Goal: Complete application form

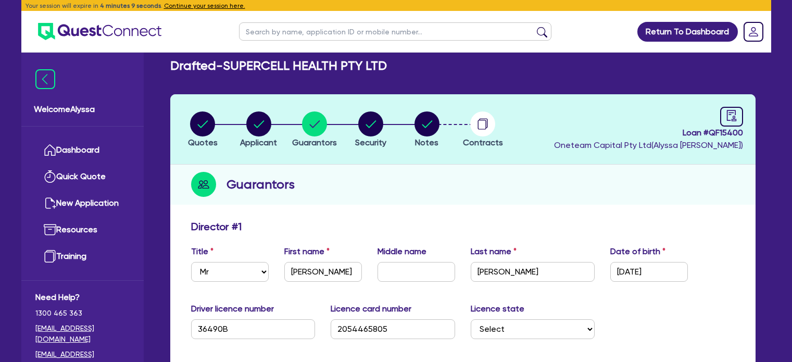
select select "MR"
select select "[GEOGRAPHIC_DATA]"
select select "SINGLE"
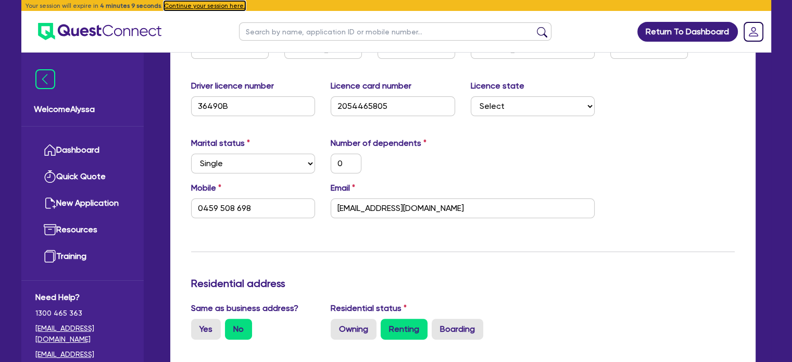
click at [204, 3] on button "Continue your session here." at bounding box center [204, 5] width 81 height 9
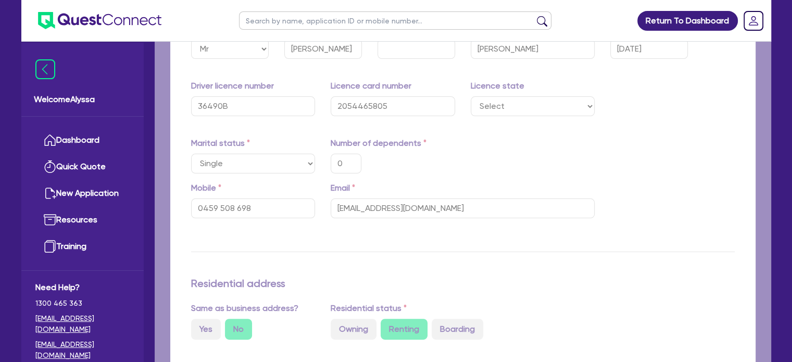
type input "0"
type input "0459 508 698"
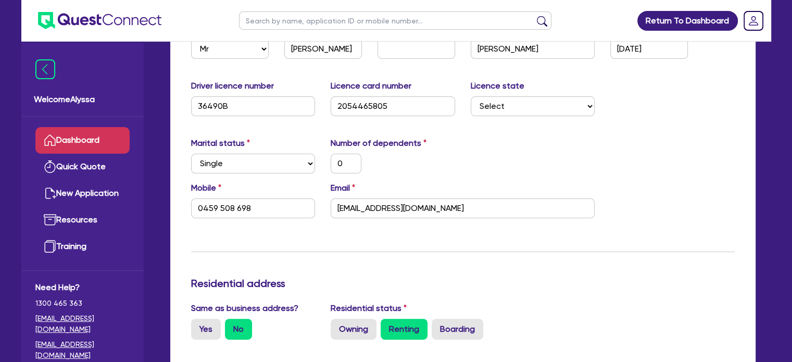
click at [74, 134] on link "Dashboard" at bounding box center [82, 140] width 94 height 27
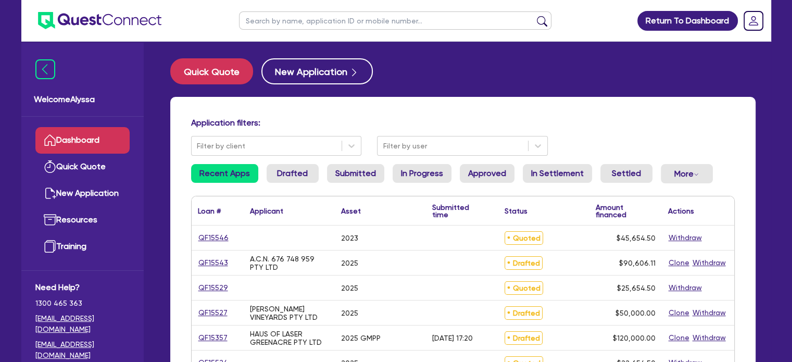
click at [270, 20] on input "text" at bounding box center [395, 20] width 313 height 18
type input "emir"
click at [534, 16] on button "submit" at bounding box center [542, 23] width 17 height 15
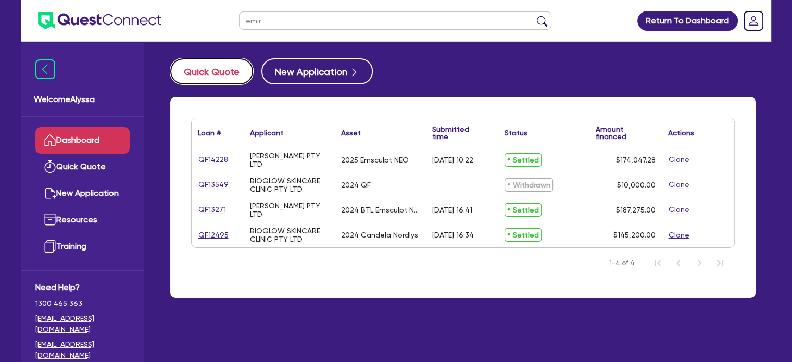
click at [228, 71] on button "Quick Quote" at bounding box center [211, 71] width 83 height 26
select select "Other"
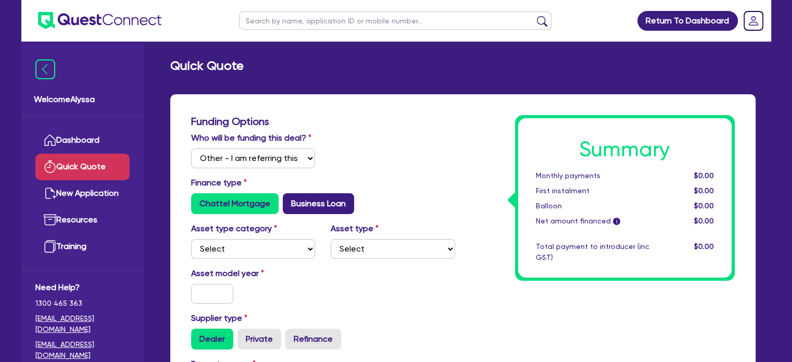
click at [309, 205] on label "Business Loan" at bounding box center [318, 203] width 71 height 21
click at [290, 200] on input "Business Loan" at bounding box center [286, 196] width 7 height 7
radio input "true"
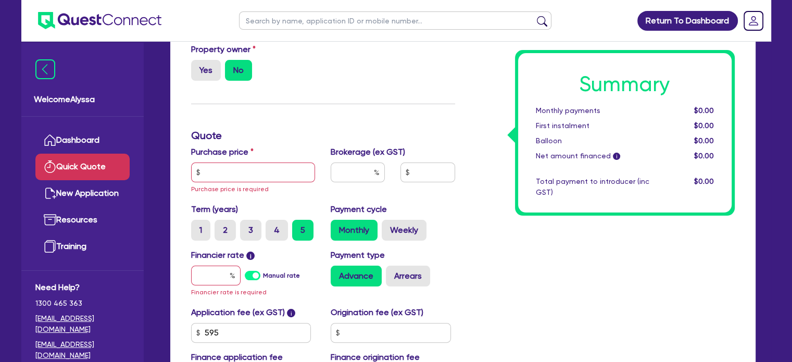
scroll to position [181, 0]
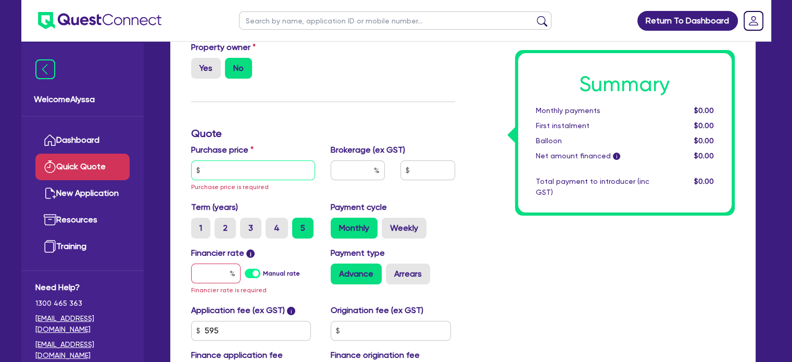
click at [253, 171] on input "text" at bounding box center [253, 170] width 125 height 20
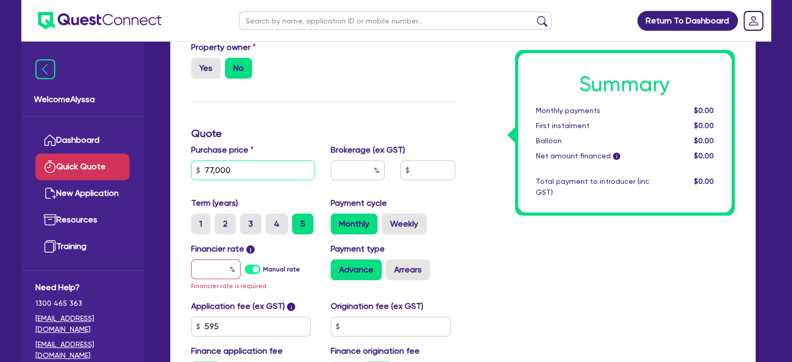
type input "77,000"
click at [349, 173] on input "text" at bounding box center [358, 170] width 54 height 20
type input "4"
click at [206, 273] on input "text" at bounding box center [215, 269] width 49 height 20
type input "6"
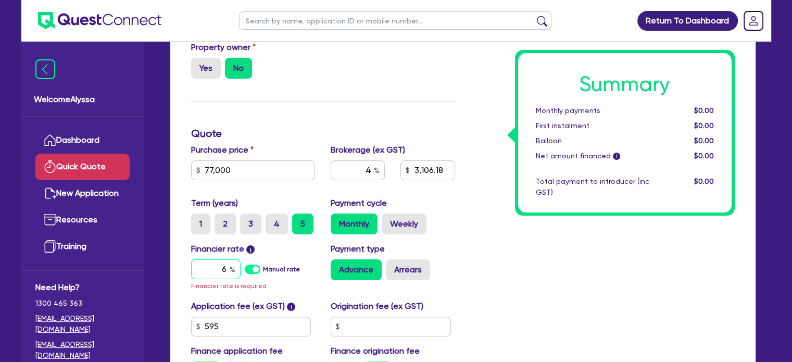
type input "3,106.18"
type input "6."
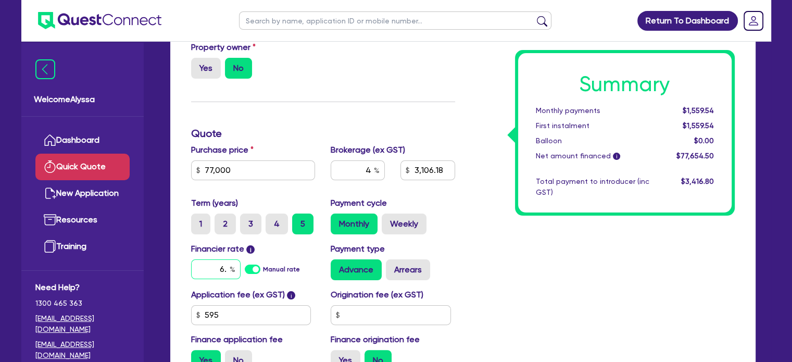
type input "3,106.18"
type input "6.4"
type input "3,106.18"
type input "6.45"
type input "3,106.18"
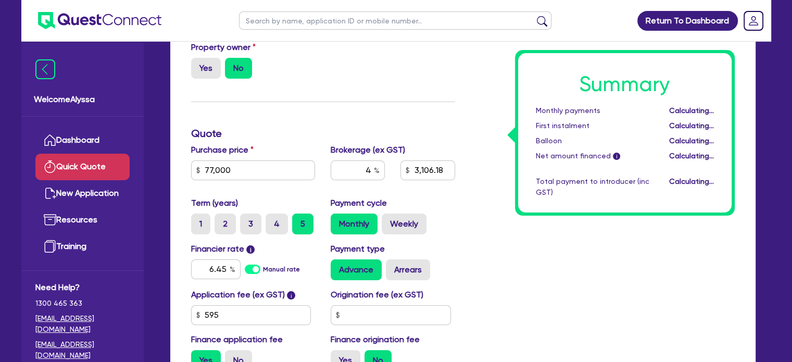
click at [579, 281] on div "Summary Monthly payments Calculating... First instalment Calculating... Balloon…" at bounding box center [603, 156] width 280 height 445
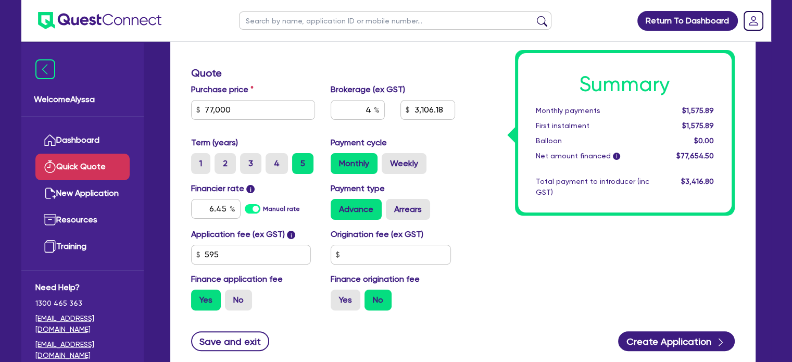
scroll to position [242, 0]
click at [361, 112] on input "4" at bounding box center [358, 110] width 54 height 20
type input "3"
type input "3,106.18"
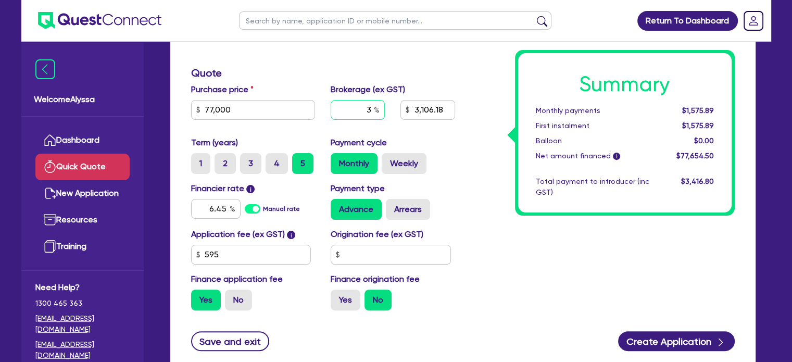
type input "3"
click at [424, 175] on div "Term (years) 1 2 3 4 5 Payment cycle Monthly Weekly" at bounding box center [323, 159] width 280 height 46
type input "2,329.64"
click at [96, 139] on link "Dashboard" at bounding box center [82, 140] width 94 height 27
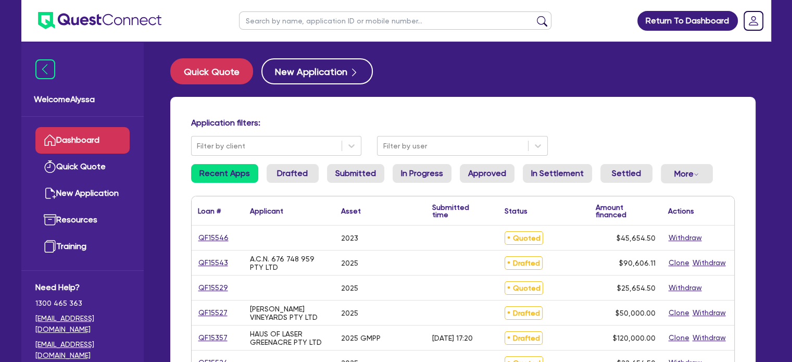
click at [280, 16] on input "text" at bounding box center [395, 20] width 313 height 18
type input "emir"
click at [534, 16] on button "submit" at bounding box center [542, 23] width 17 height 15
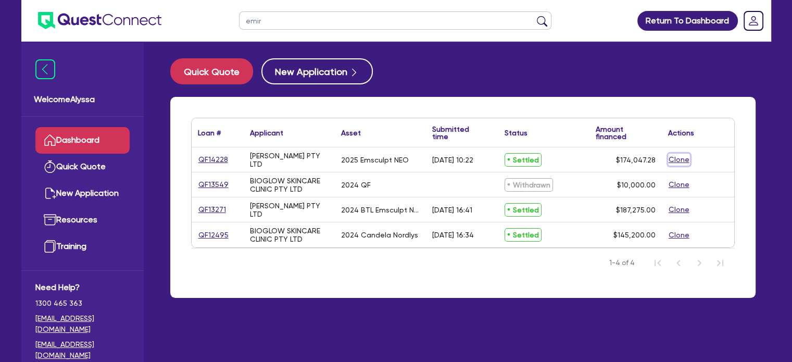
click at [681, 162] on button "Clone" at bounding box center [679, 160] width 22 height 12
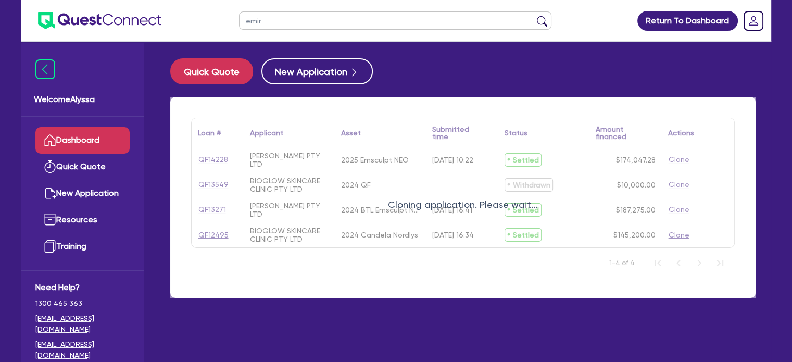
select select "Other"
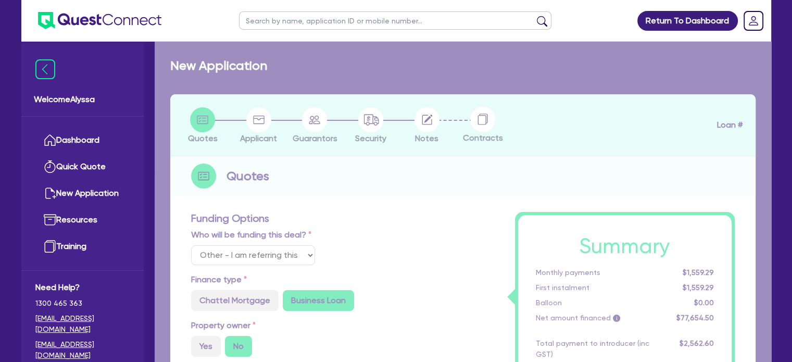
radio input "true"
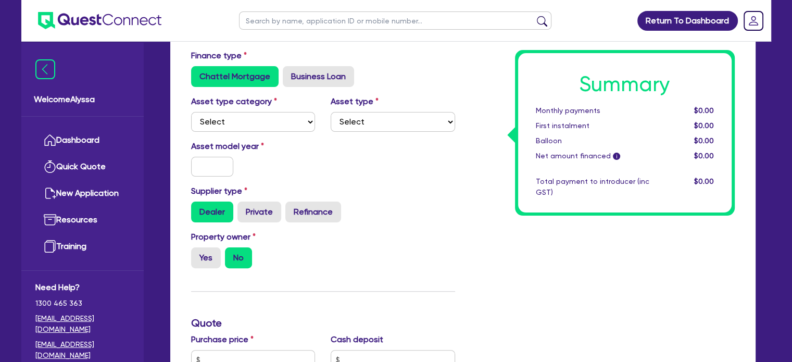
scroll to position [251, 0]
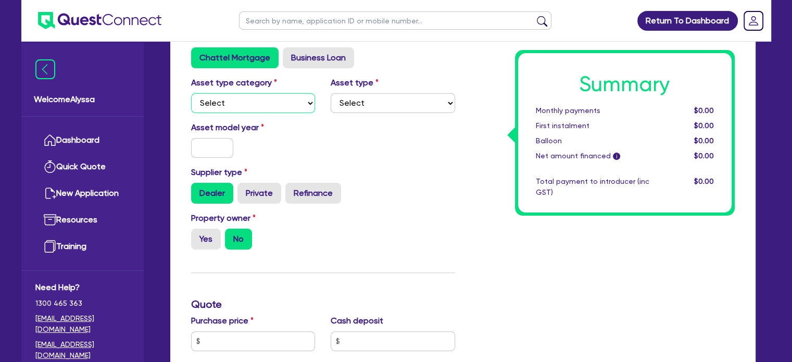
click at [227, 103] on select "Select Cars and light trucks Primary assets Secondary assets Tertiary assets" at bounding box center [253, 103] width 125 height 20
select select "TERTIARY_ASSETS"
click at [191, 93] on select "Select Cars and light trucks Primary assets Secondary assets Tertiary assets" at bounding box center [253, 103] width 125 height 20
click at [386, 95] on select "Select Beauty equipment IT equipment IT software Watercraft Other" at bounding box center [393, 103] width 125 height 20
select select "BEAUTY_EQUIPMENT"
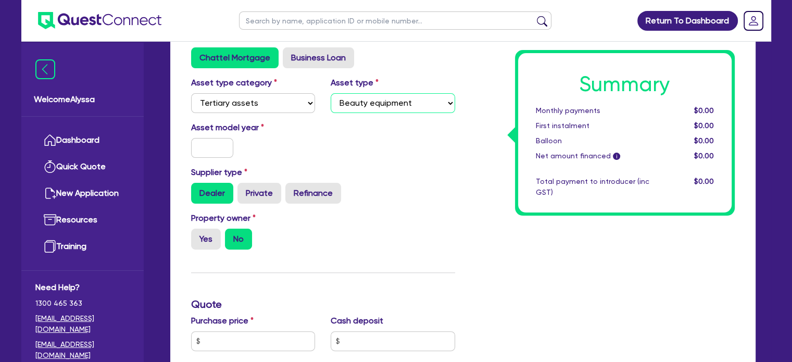
click at [331, 93] on select "Select Beauty equipment IT equipment IT software Watercraft Other" at bounding box center [393, 103] width 125 height 20
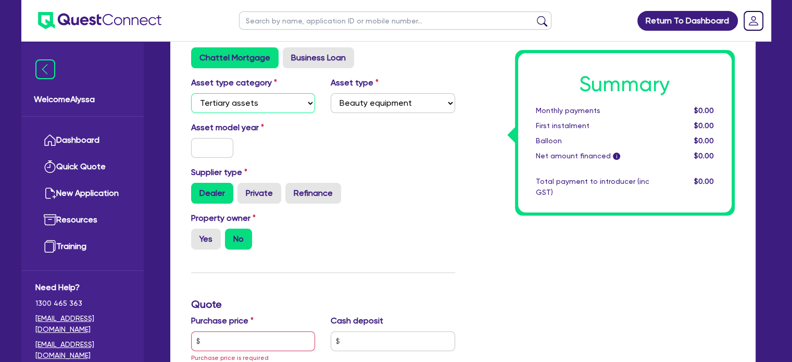
click at [264, 107] on select "Select Cars and light trucks Primary assets Secondary assets Tertiary assets" at bounding box center [253, 103] width 125 height 20
select select "SECONDARY_ASSETS"
click at [191, 93] on select "Select Cars and light trucks Primary assets Secondary assets Tertiary assets" at bounding box center [253, 103] width 125 height 20
click at [365, 111] on select "Select Generators and compressors Engineering and toolmaking Woodworking and me…" at bounding box center [393, 103] width 125 height 20
select select "MEDICAL_DENTAL_LABORATORY_EQUIPMENT"
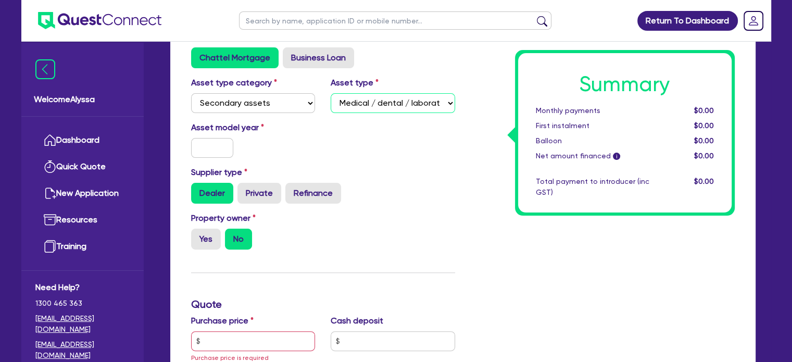
click at [331, 93] on select "Select Generators and compressors Engineering and toolmaking Woodworking and me…" at bounding box center [393, 103] width 125 height 20
click at [209, 150] on input "text" at bounding box center [212, 148] width 43 height 20
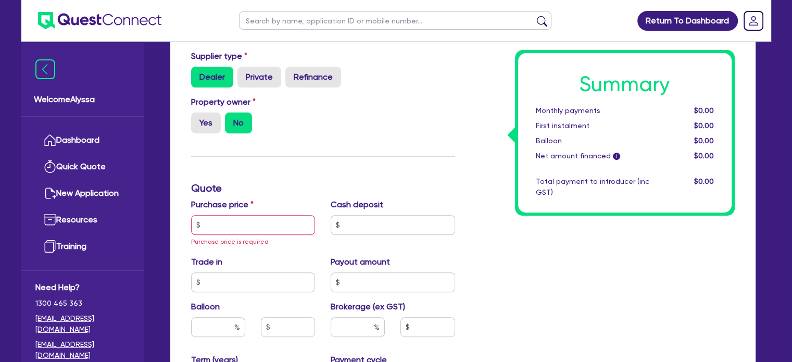
type input "2025"
click at [214, 222] on input "text" at bounding box center [253, 225] width 125 height 20
click at [199, 129] on label "Yes" at bounding box center [206, 123] width 30 height 21
click at [198, 119] on input "Yes" at bounding box center [194, 116] width 7 height 7
radio input "true"
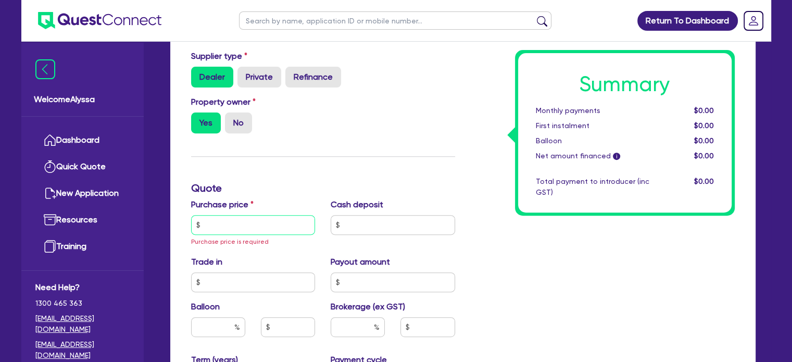
click at [215, 229] on input "text" at bounding box center [253, 225] width 125 height 20
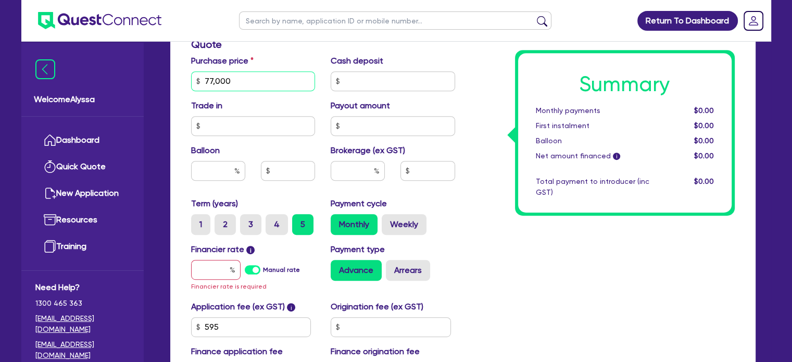
scroll to position [521, 0]
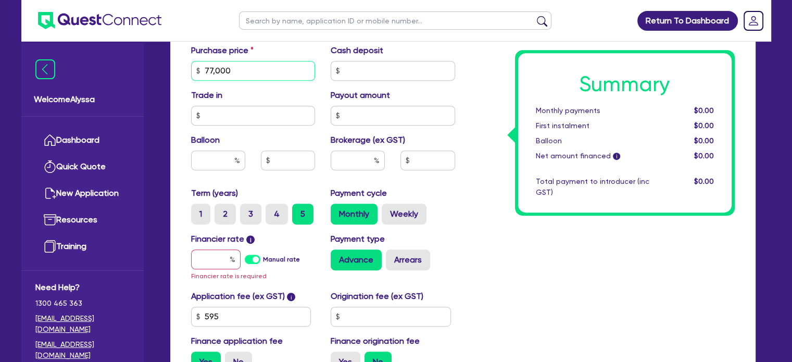
type input "77,000"
click at [353, 166] on input "text" at bounding box center [358, 161] width 54 height 20
type input "3"
click at [214, 260] on input "text" at bounding box center [215, 260] width 49 height 20
type input "6"
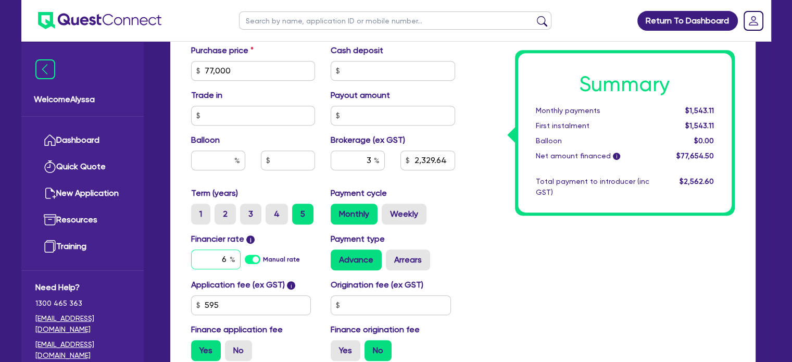
type input "2,329.64"
type input "6."
type input "2,329.64"
type input "6.4"
type input "2,329.64"
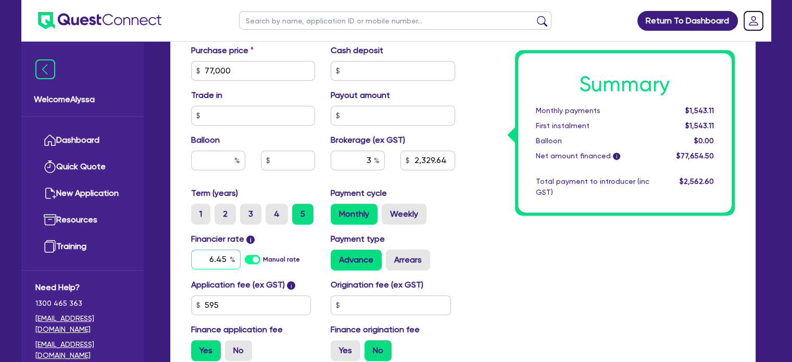
type input "6.45"
click at [561, 312] on div "Summary Monthly payments $1,559.29 First instalment $1,559.29 Balloon $0.00 Net…" at bounding box center [603, 34] width 280 height 670
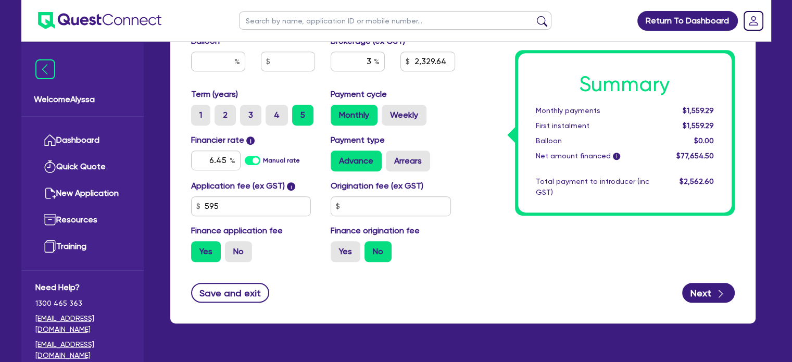
scroll to position [622, 0]
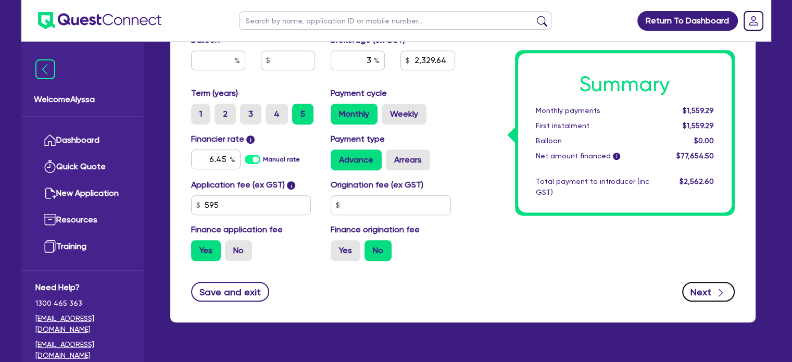
click at [706, 296] on button "Next" at bounding box center [708, 292] width 53 height 20
type input "2,329.64"
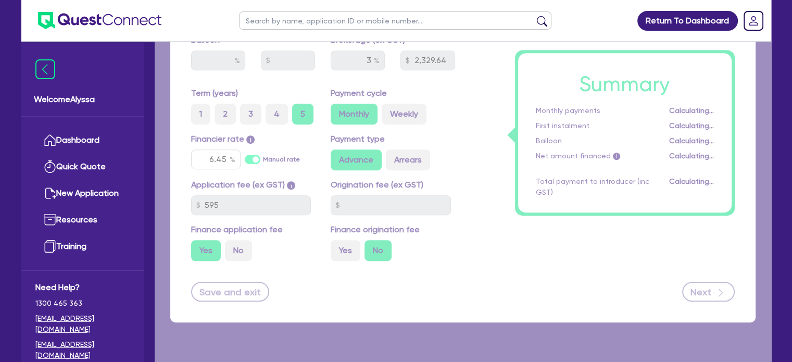
select select "COMPANY"
select select "HEALTH_BEAUTY"
select select "GENERAL_PRACTICE_MEDICAL_SERVICES"
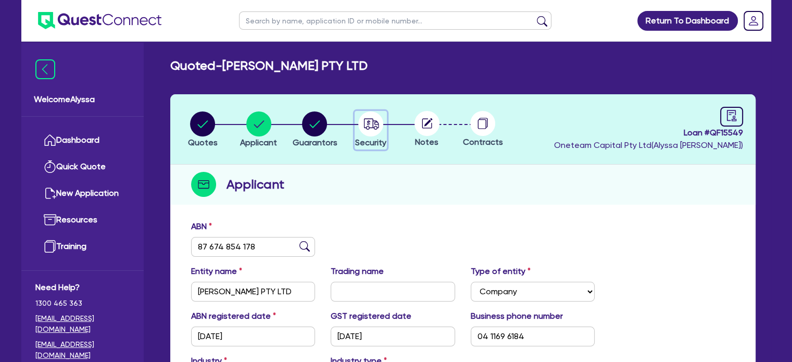
click at [367, 126] on icon "button" at bounding box center [371, 123] width 15 height 11
select select "SECONDARY_ASSETS"
select select "MEDICAL_DENTAL_LABORATORY_EQUIPMENT"
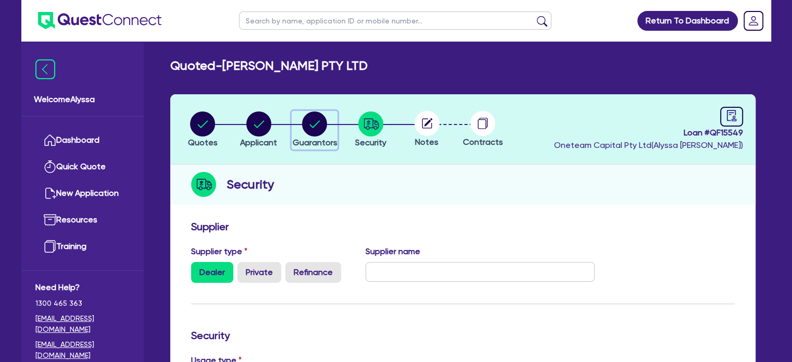
click at [317, 123] on icon "button" at bounding box center [315, 123] width 10 height 7
select select "DR"
select select "VIC"
select select "SINGLE"
select select "PROPERTY"
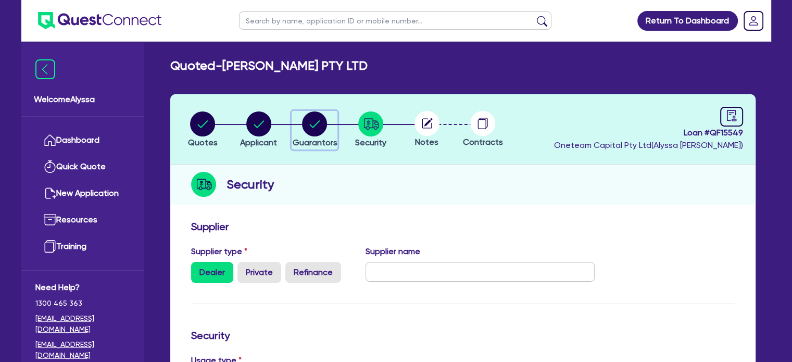
select select "INVESTMENT_PROPERTY"
select select "CASH"
select select "VEHICLE"
select select "HOUSEHOLD_PERSONAL"
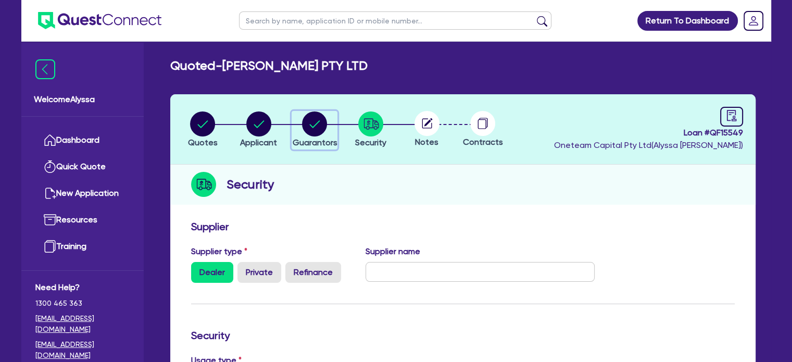
select select "HOUSEHOLD_PERSONAL"
select select "MORTGAGE"
select select "CREDIT_CARD"
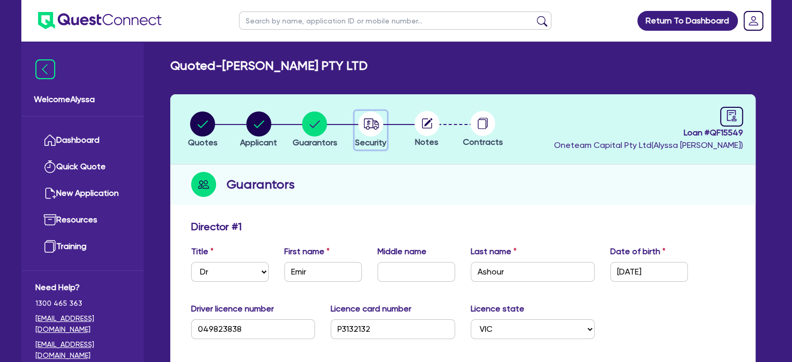
click at [366, 133] on circle "button" at bounding box center [370, 123] width 25 height 25
select select "SECONDARY_ASSETS"
select select "MEDICAL_DENTAL_LABORATORY_EQUIPMENT"
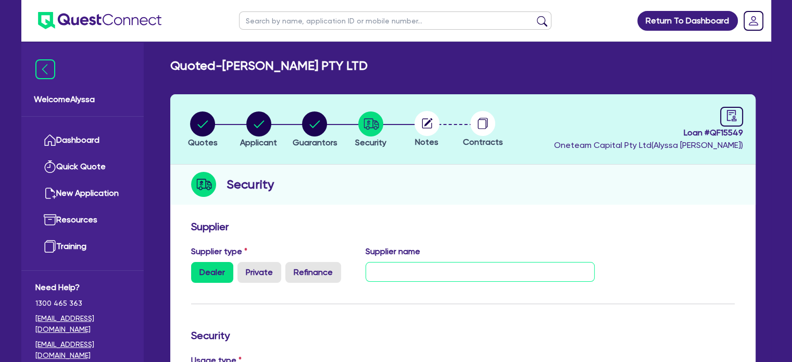
click at [401, 264] on input "text" at bounding box center [480, 272] width 229 height 20
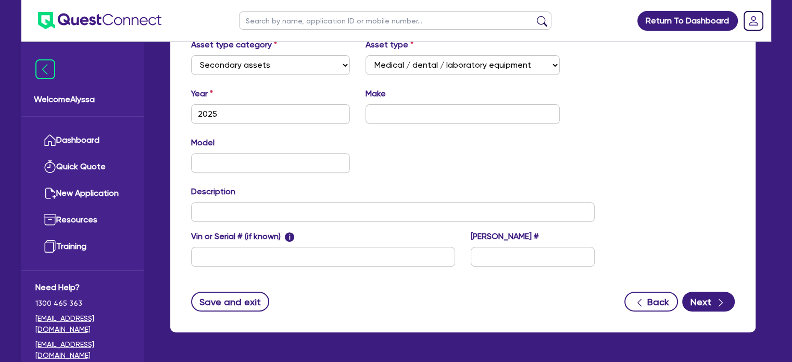
scroll to position [402, 0]
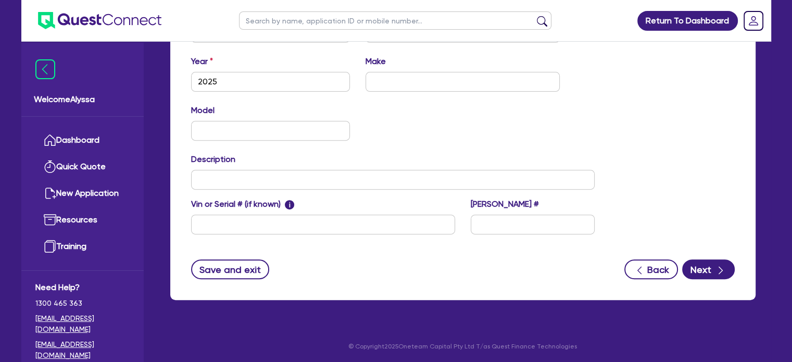
type input "BTL"
click at [384, 84] on input "text" at bounding box center [463, 82] width 194 height 20
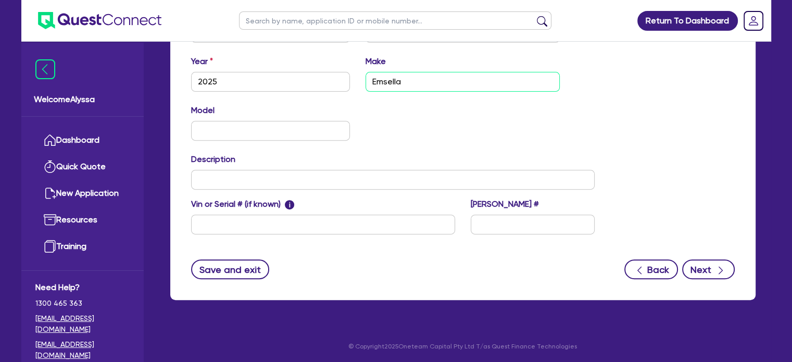
type input "Emsella"
click at [703, 264] on button "Next" at bounding box center [708, 269] width 53 height 20
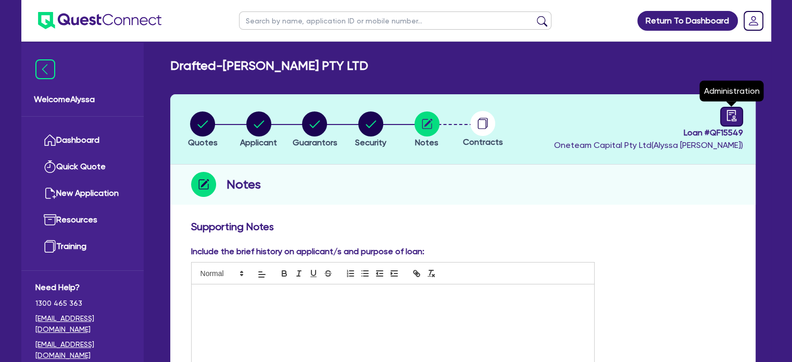
click at [726, 114] on icon "audit" at bounding box center [731, 115] width 11 height 11
select select "DRAFTED_NEW"
select select "Other"
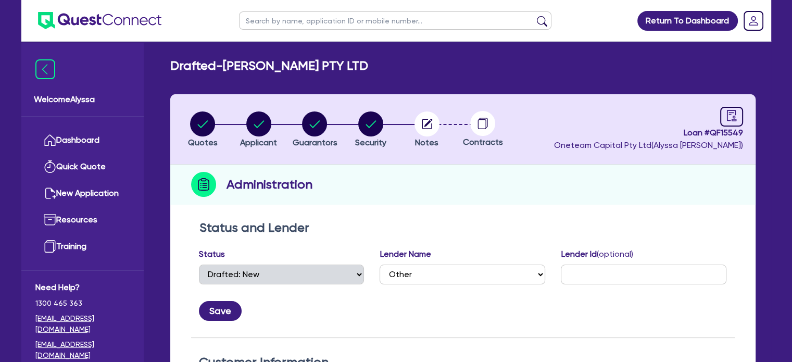
scroll to position [315, 0]
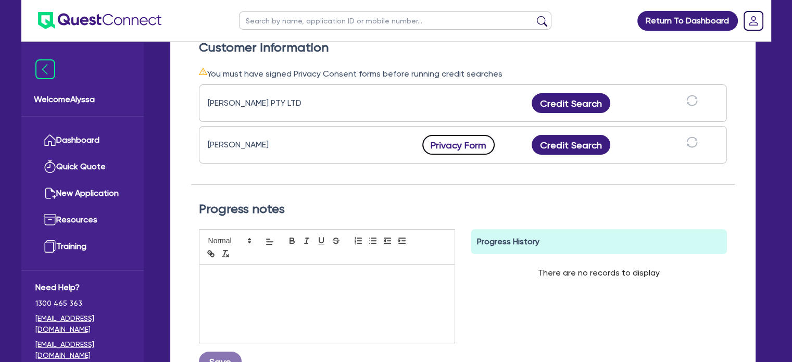
click at [466, 146] on button "Privacy Form" at bounding box center [459, 145] width 73 height 20
